Goal: Task Accomplishment & Management: Complete application form

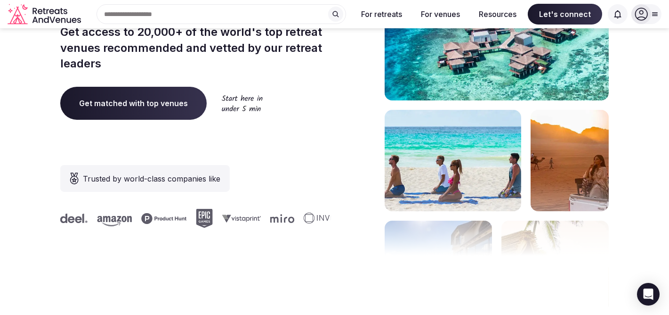
scroll to position [188, 0]
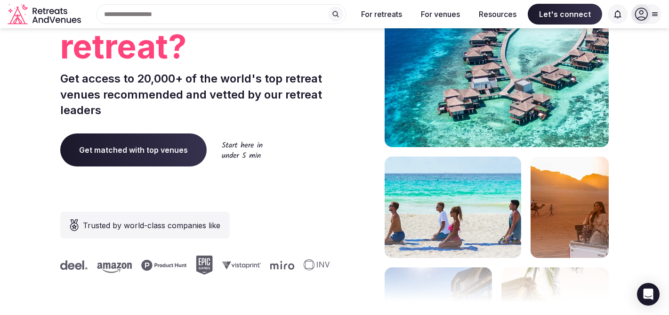
click at [109, 153] on span "Get matched with top venues" at bounding box center [133, 149] width 146 height 33
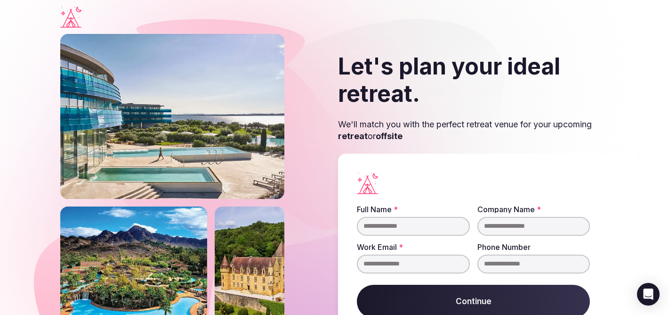
click at [401, 223] on input "Full Name *" at bounding box center [413, 226] width 113 height 19
type input "**********"
drag, startPoint x: 528, startPoint y: 260, endPoint x: 471, endPoint y: 262, distance: 57.0
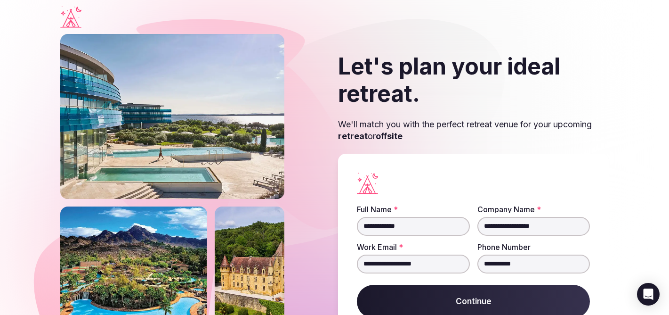
click at [471, 262] on fieldset "**********" at bounding box center [473, 239] width 233 height 68
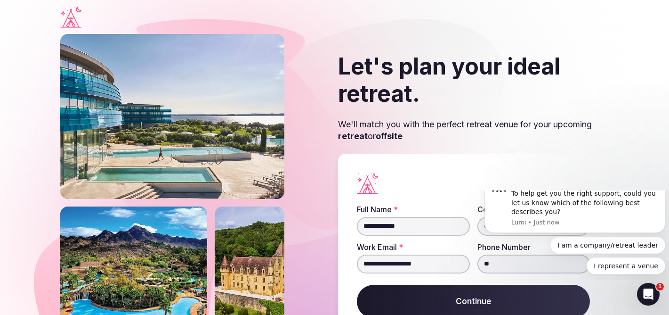
type input "*"
click at [491, 178] on div at bounding box center [473, 183] width 233 height 22
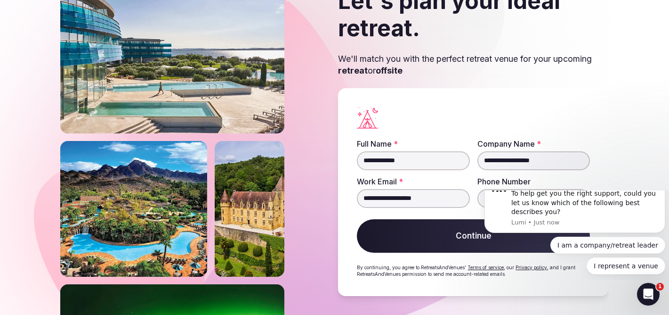
click at [422, 241] on button "Continue" at bounding box center [473, 236] width 233 height 34
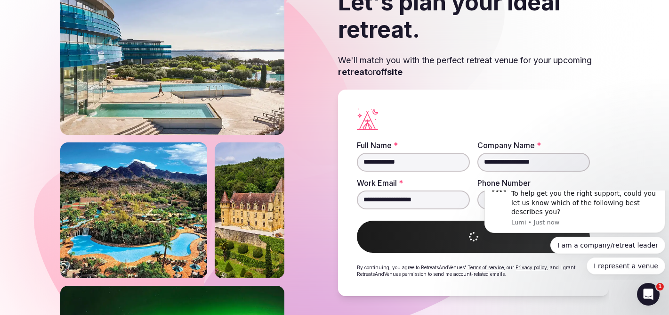
scroll to position [64, 0]
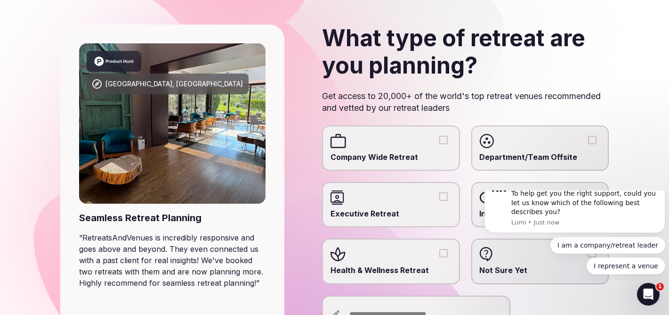
scroll to position [94, 0]
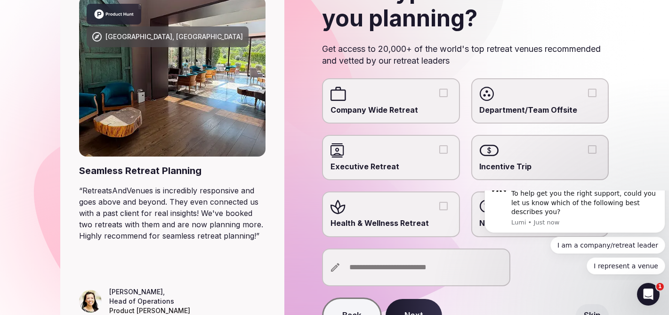
click at [353, 156] on div at bounding box center [391, 150] width 121 height 14
click at [439, 154] on button "Executive Retreat" at bounding box center [443, 149] width 8 height 8
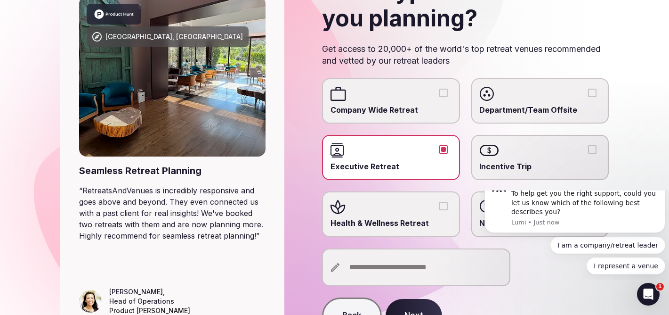
scroll to position [148, 0]
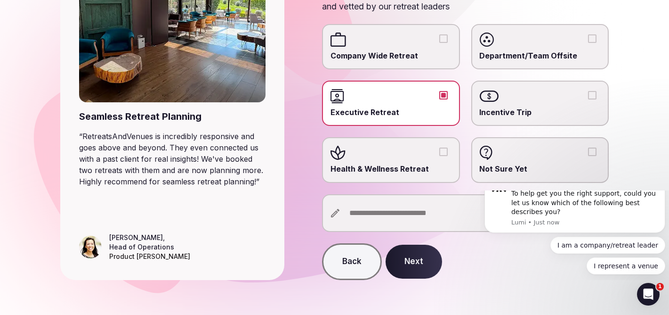
click at [400, 260] on button "Next" at bounding box center [414, 261] width 57 height 34
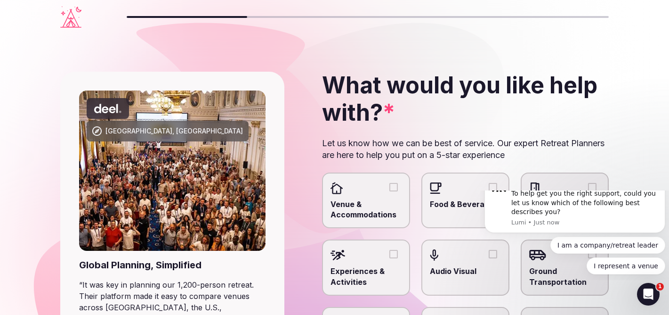
scroll to position [94, 0]
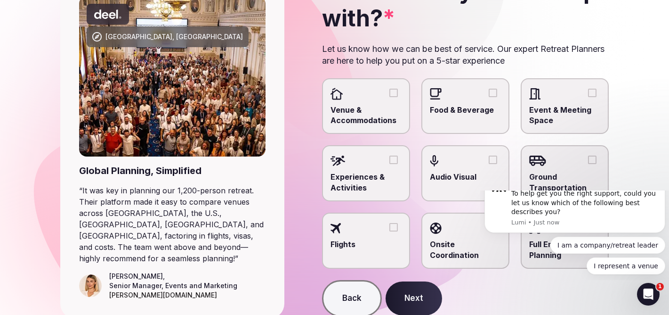
click at [397, 98] on div at bounding box center [366, 94] width 71 height 14
click at [397, 97] on button "Venue & Accommodations" at bounding box center [394, 93] width 8 height 8
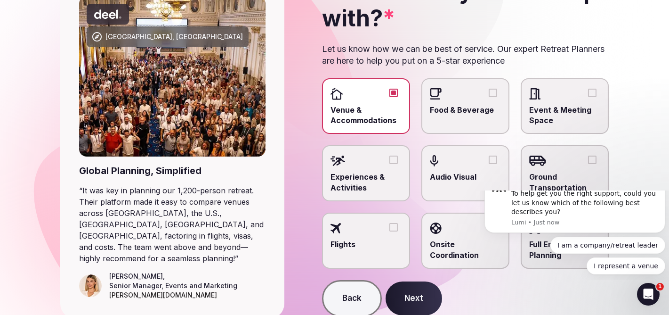
click at [490, 102] on label "Food & Beverage" at bounding box center [466, 106] width 88 height 56
click at [490, 97] on button "Food & Beverage" at bounding box center [493, 93] width 8 height 8
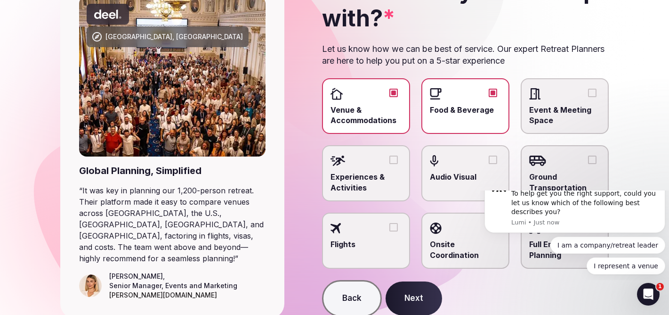
click at [553, 108] on span "Event & Meeting Space" at bounding box center [564, 115] width 71 height 21
click at [588, 97] on button "Event & Meeting Space" at bounding box center [592, 93] width 8 height 8
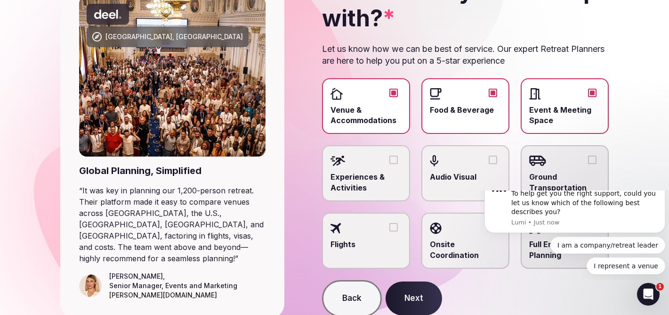
drag, startPoint x: 585, startPoint y: 163, endPoint x: 571, endPoint y: 165, distance: 13.9
click at [582, 163] on div at bounding box center [564, 161] width 71 height 14
click at [588, 163] on button "Ground Transportation" at bounding box center [592, 159] width 8 height 8
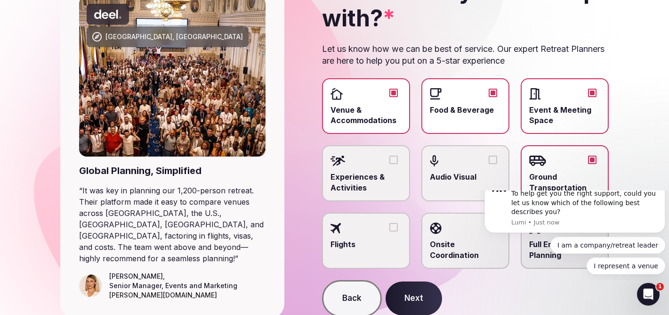
scroll to position [131, 0]
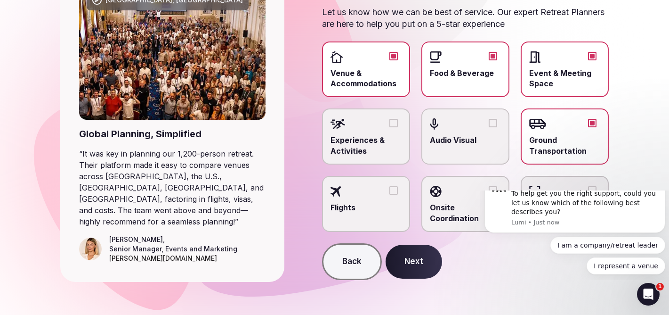
click at [417, 257] on button "Next" at bounding box center [414, 261] width 57 height 34
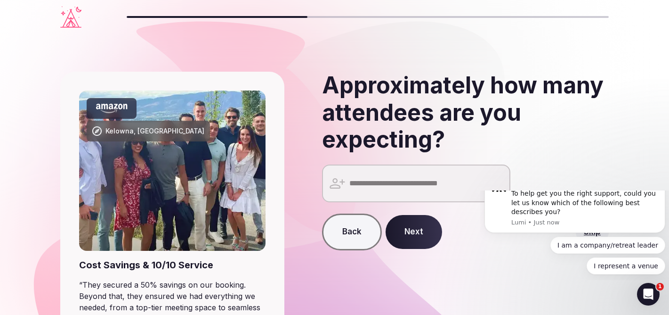
click at [397, 175] on input "number" at bounding box center [416, 183] width 188 height 38
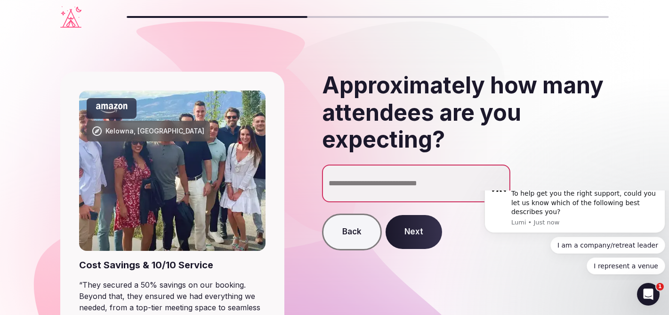
type input "**"
click at [407, 230] on button "Next" at bounding box center [414, 232] width 57 height 34
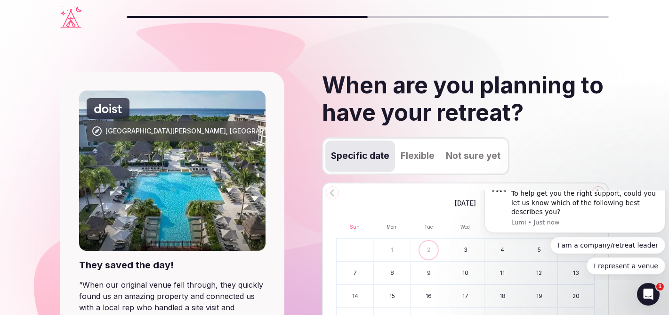
click at [596, 191] on iframe at bounding box center [575, 235] width 188 height 89
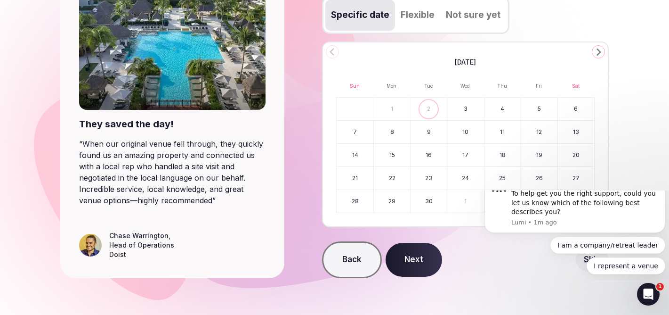
scroll to position [94, 0]
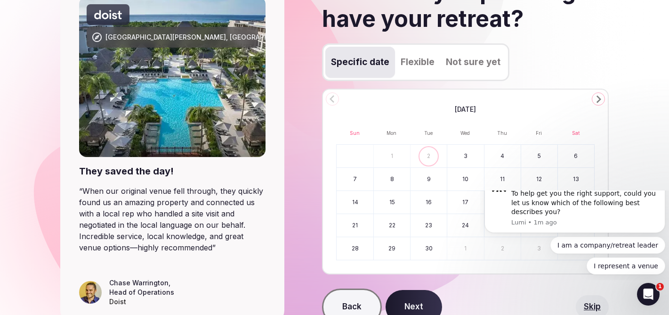
click at [595, 98] on icon "Go to the Next Month" at bounding box center [598, 98] width 11 height 11
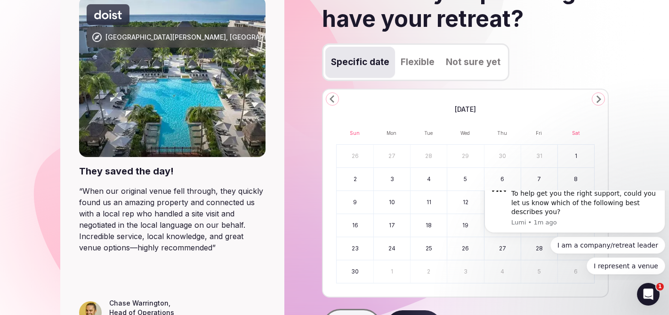
click at [595, 98] on icon "Go to the Next Month" at bounding box center [598, 98] width 11 height 11
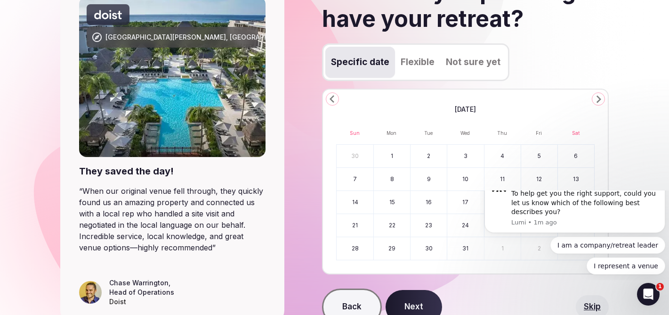
click at [595, 98] on icon "Go to the Next Month" at bounding box center [598, 98] width 11 height 11
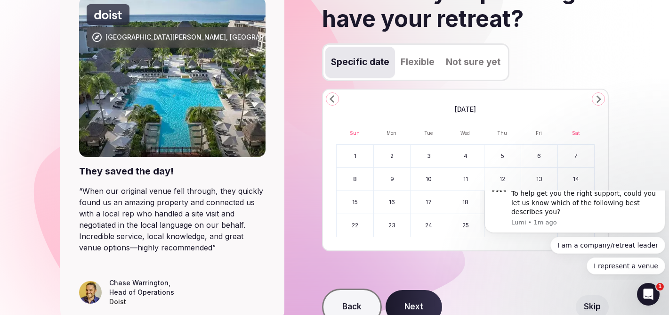
click at [595, 98] on icon "Go to the Next Month" at bounding box center [598, 98] width 11 height 11
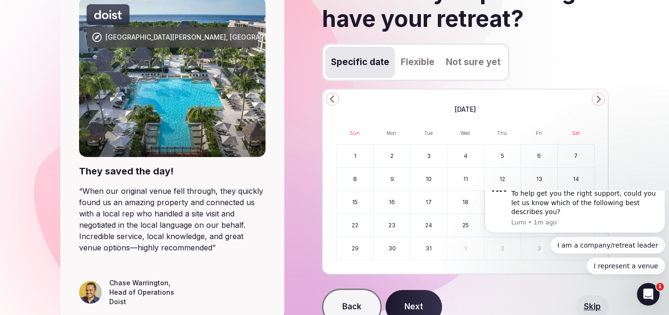
click at [595, 98] on icon "Go to the Next Month" at bounding box center [598, 98] width 11 height 11
click at [540, 161] on button "3" at bounding box center [539, 156] width 36 height 23
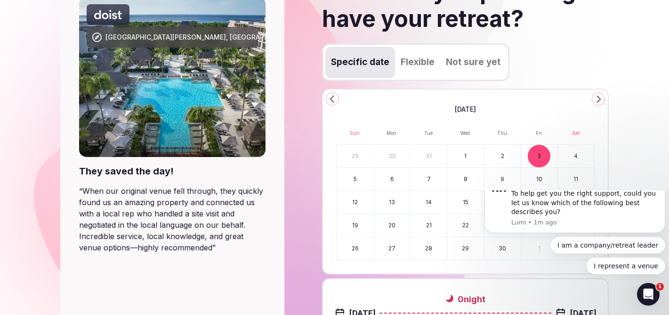
click at [350, 181] on button "5" at bounding box center [355, 179] width 37 height 23
click at [393, 175] on button "6" at bounding box center [392, 179] width 36 height 23
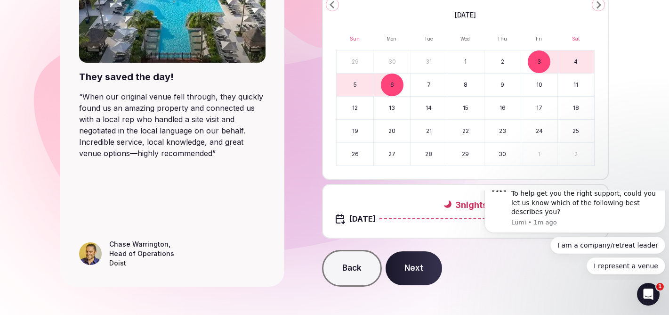
click at [409, 262] on button "Next" at bounding box center [414, 268] width 57 height 34
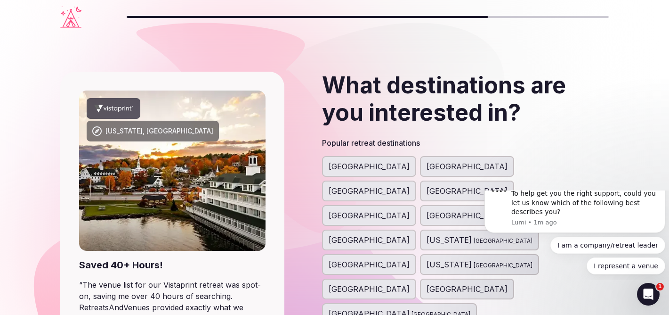
scroll to position [94, 0]
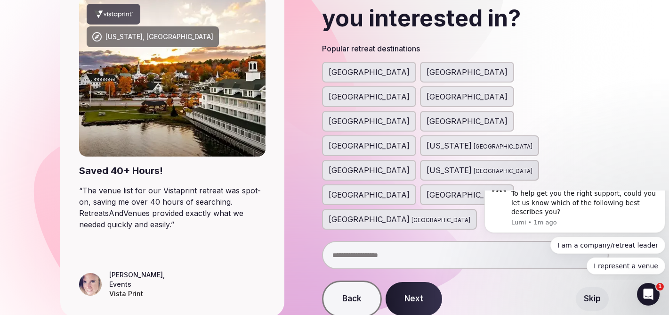
click at [366, 72] on span "[GEOGRAPHIC_DATA]" at bounding box center [369, 71] width 81 height 11
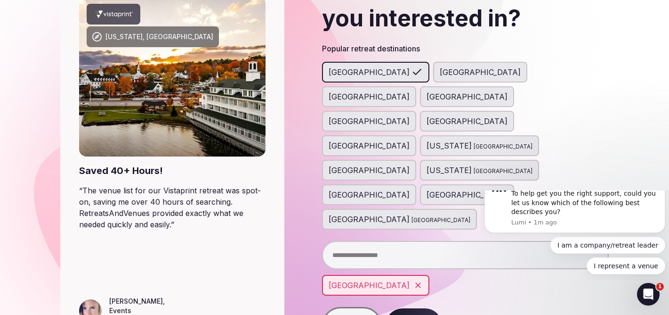
drag, startPoint x: 405, startPoint y: 73, endPoint x: 428, endPoint y: 73, distance: 23.1
click at [433, 73] on div "[GEOGRAPHIC_DATA]" at bounding box center [480, 72] width 94 height 21
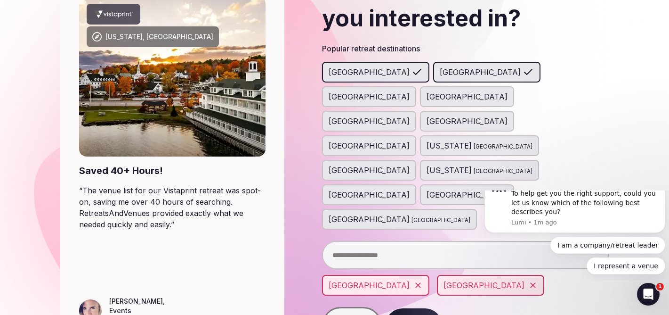
click at [417, 241] on input "text" at bounding box center [465, 255] width 287 height 28
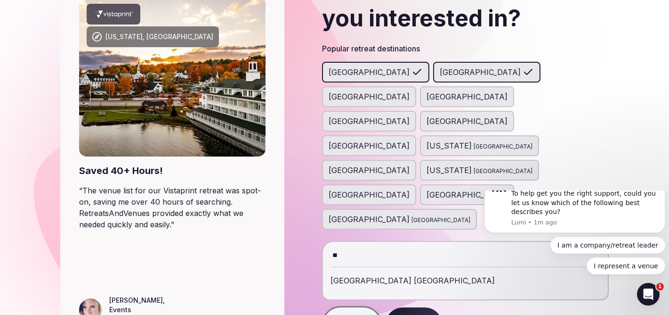
type input "*"
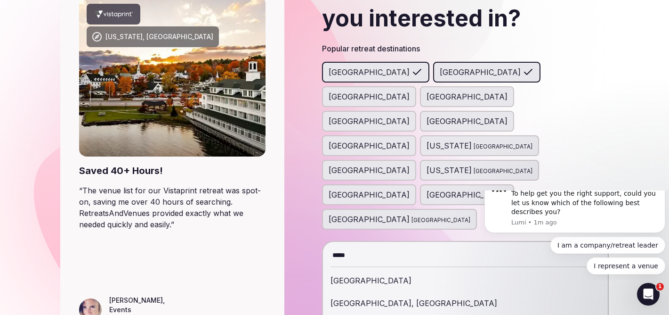
type input "*****"
drag, startPoint x: 407, startPoint y: 179, endPoint x: 408, endPoint y: 169, distance: 9.9
click at [407, 269] on div "[GEOGRAPHIC_DATA]" at bounding box center [466, 280] width 270 height 23
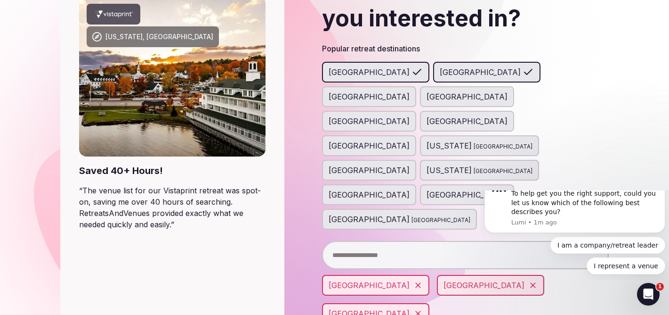
click at [407, 241] on input "text" at bounding box center [465, 255] width 287 height 28
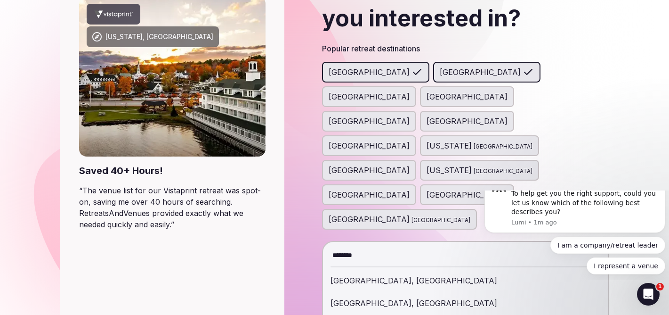
type input "********"
click at [358, 269] on div "[GEOGRAPHIC_DATA], [GEOGRAPHIC_DATA]" at bounding box center [466, 280] width 270 height 23
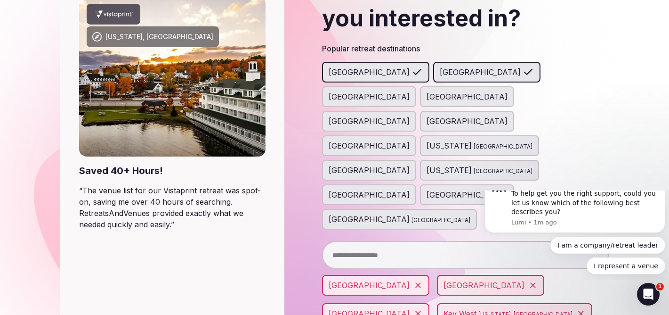
click at [394, 241] on input "text" at bounding box center [465, 255] width 287 height 28
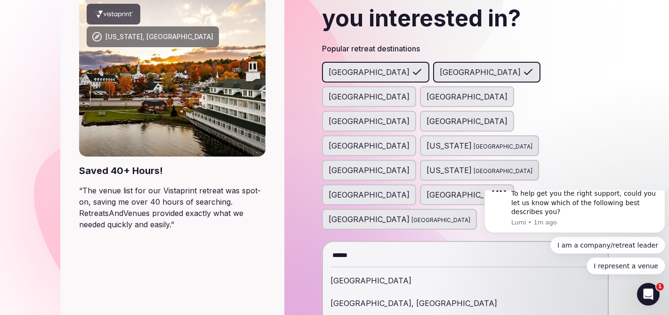
type input "******"
drag, startPoint x: 362, startPoint y: 176, endPoint x: 368, endPoint y: 170, distance: 9.3
click at [362, 269] on div "[GEOGRAPHIC_DATA]" at bounding box center [466, 280] width 270 height 23
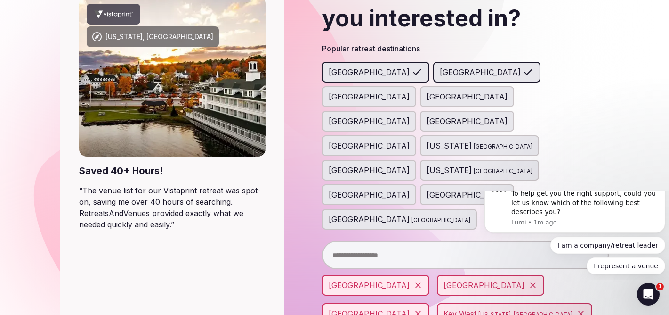
click at [389, 241] on input "text" at bounding box center [465, 255] width 287 height 28
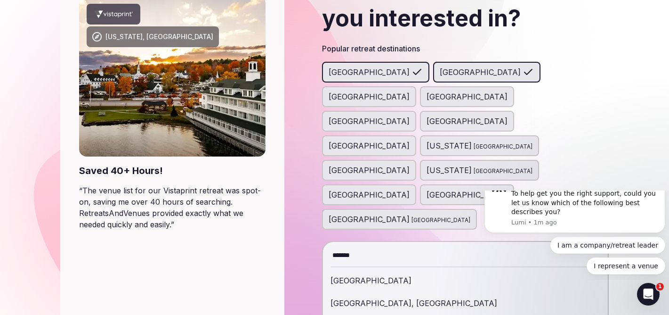
type input "*******"
click at [343, 269] on div "[GEOGRAPHIC_DATA]" at bounding box center [466, 280] width 270 height 23
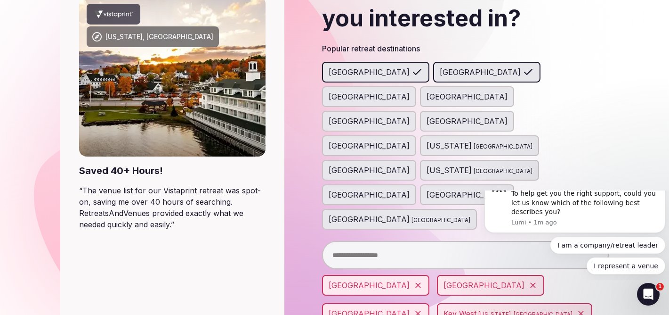
click at [428, 241] on input "text" at bounding box center [465, 255] width 287 height 28
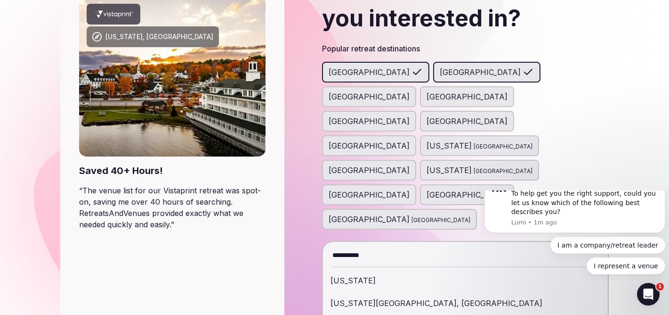
type input "**********"
click at [339, 269] on div "[US_STATE]" at bounding box center [466, 280] width 270 height 23
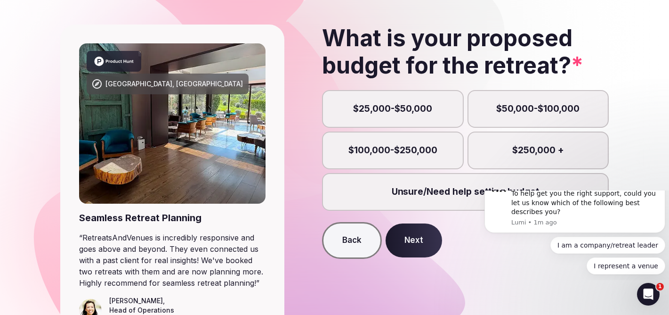
scroll to position [94, 0]
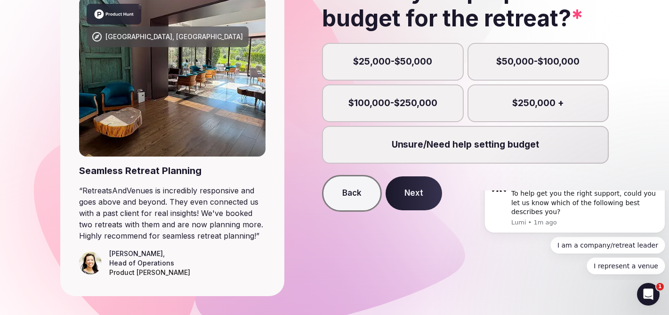
click at [410, 62] on label "$25,000-$50,000" at bounding box center [392, 62] width 141 height 38
click at [402, 62] on button "$25,000-$50,000" at bounding box center [397, 66] width 9 height 9
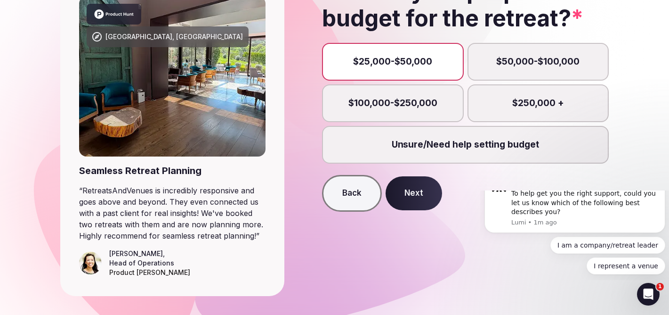
scroll to position [4, 0]
drag, startPoint x: 429, startPoint y: 201, endPoint x: 450, endPoint y: 212, distance: 24.0
click at [429, 201] on button "Next" at bounding box center [414, 193] width 57 height 34
